Goal: Check status

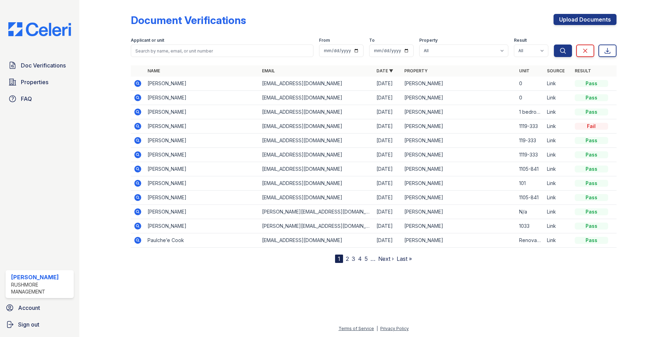
click at [136, 82] on icon at bounding box center [137, 83] width 7 height 7
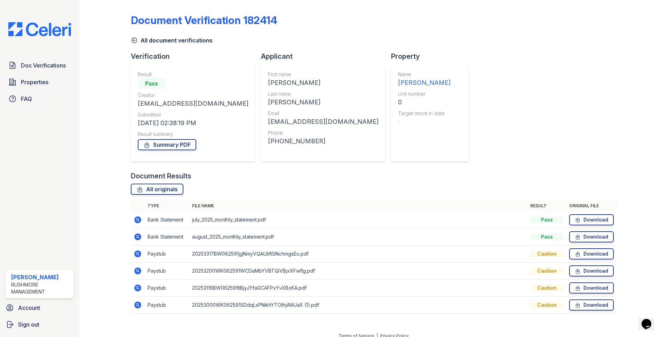
click at [138, 256] on icon at bounding box center [137, 254] width 7 height 7
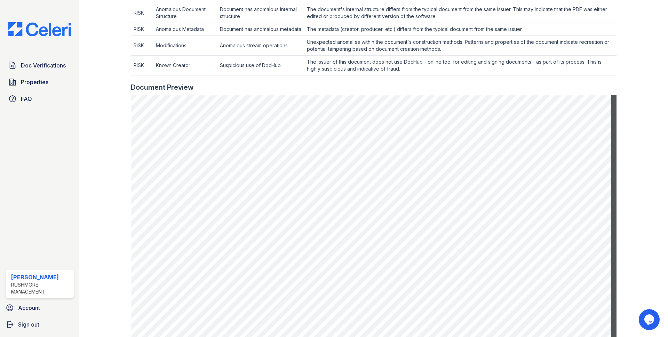
scroll to position [313, 0]
